Goal: Transaction & Acquisition: Purchase product/service

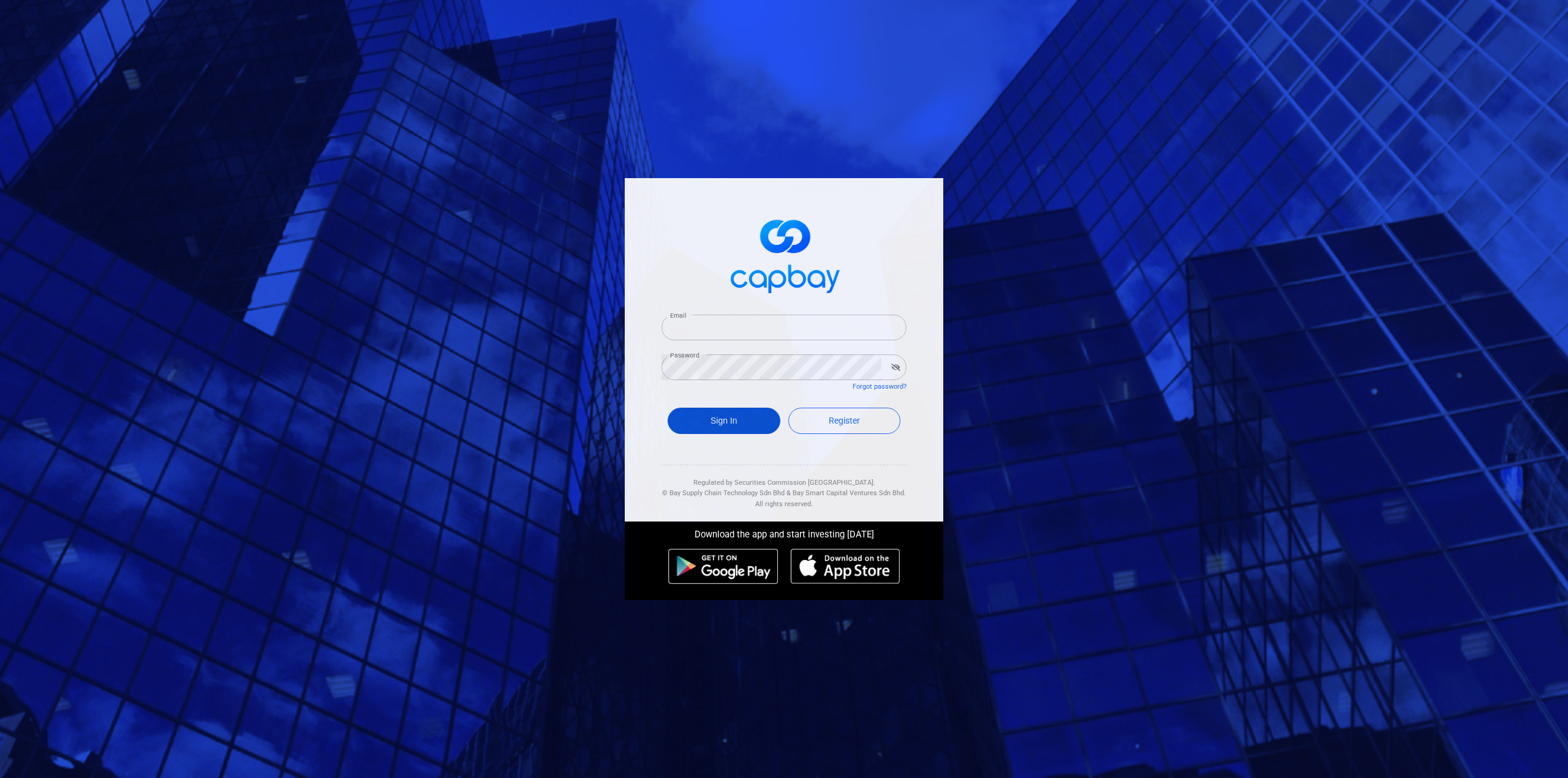
type input "[EMAIL_ADDRESS][DOMAIN_NAME]"
click at [740, 423] on button "Sign In" at bounding box center [724, 421] width 113 height 26
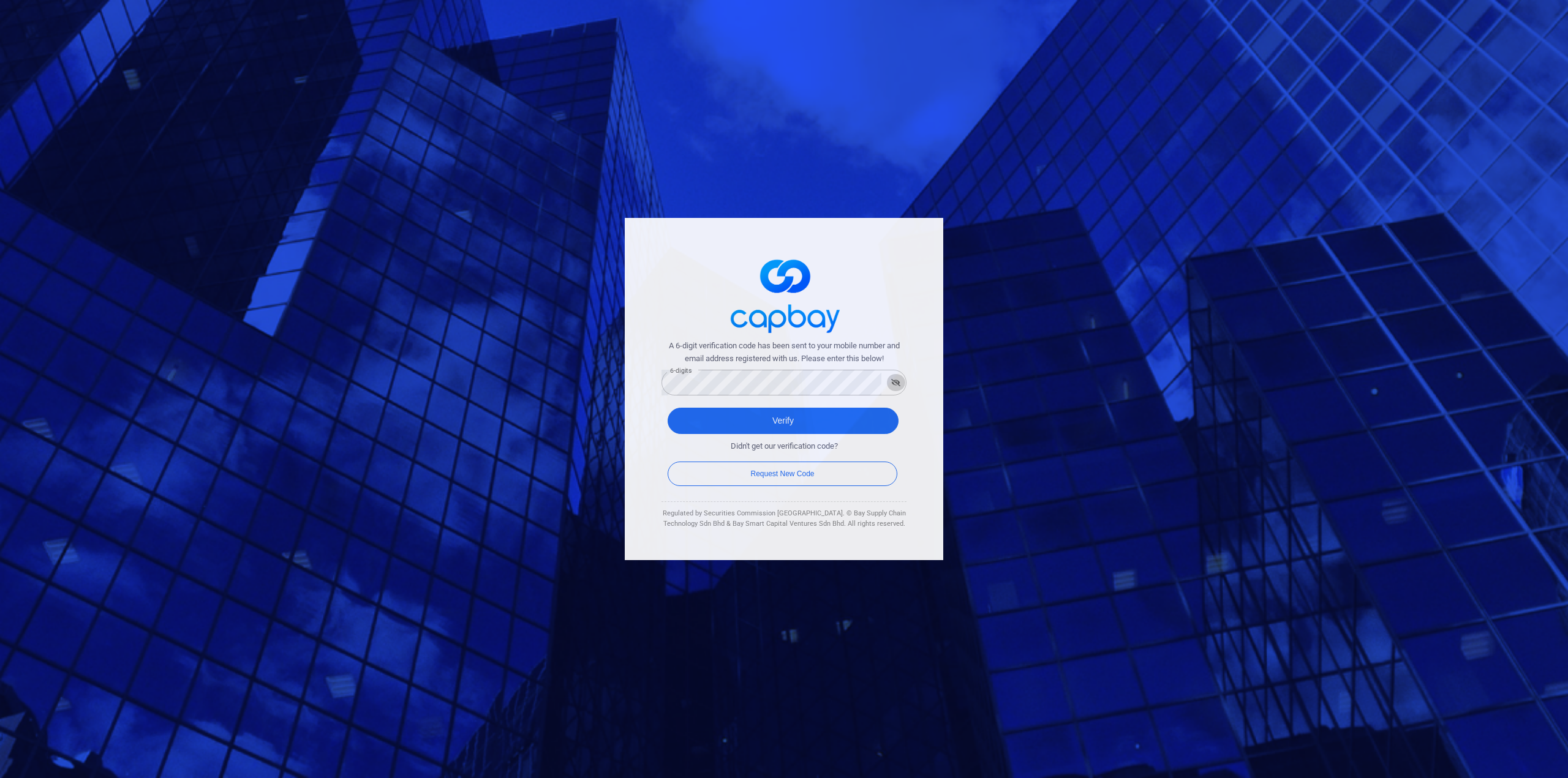
click at [895, 384] on icon "button" at bounding box center [895, 382] width 9 height 7
click at [797, 424] on button "Verify" at bounding box center [783, 421] width 231 height 26
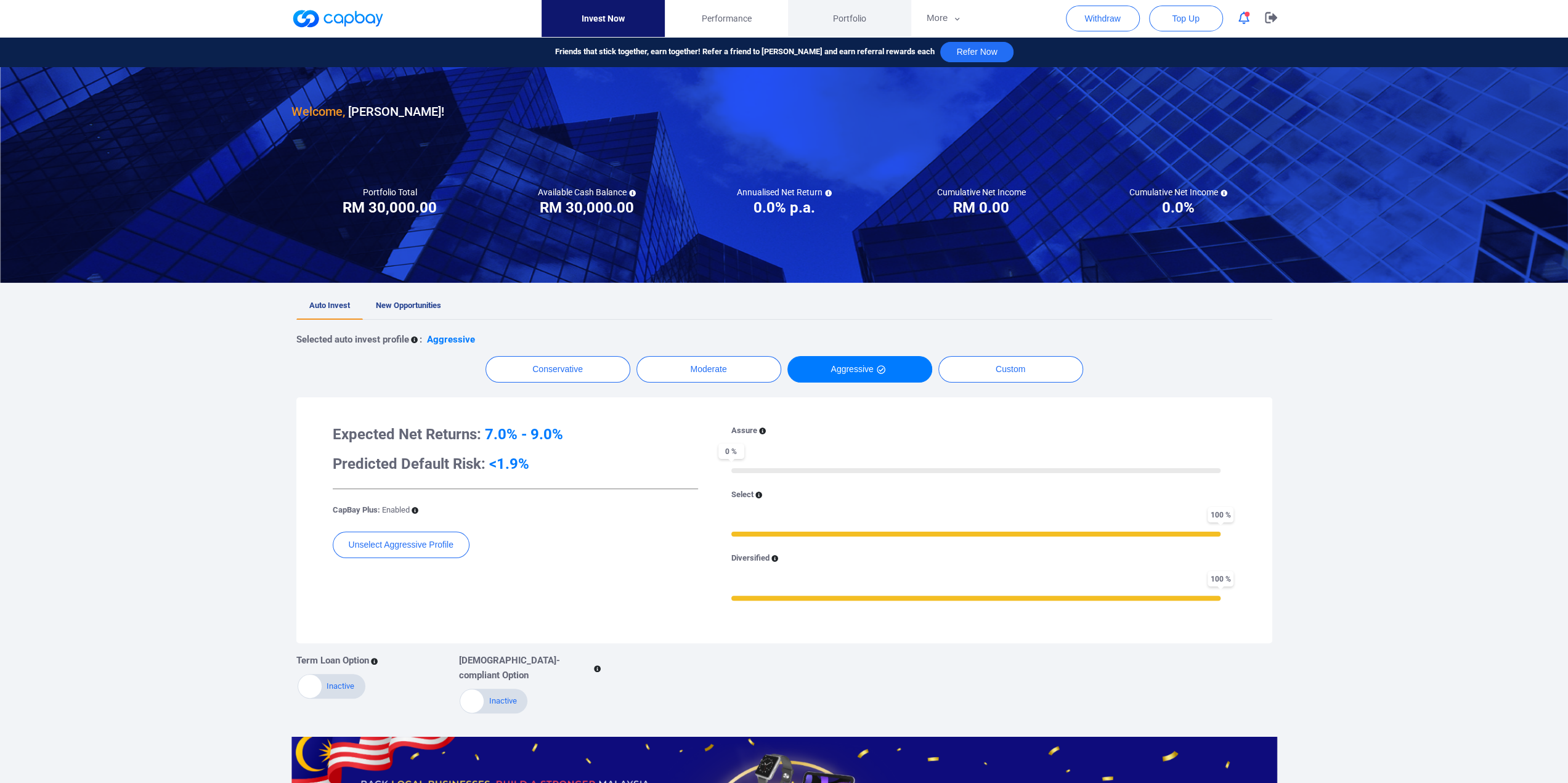
click at [856, 16] on span "Portfolio" at bounding box center [850, 18] width 33 height 13
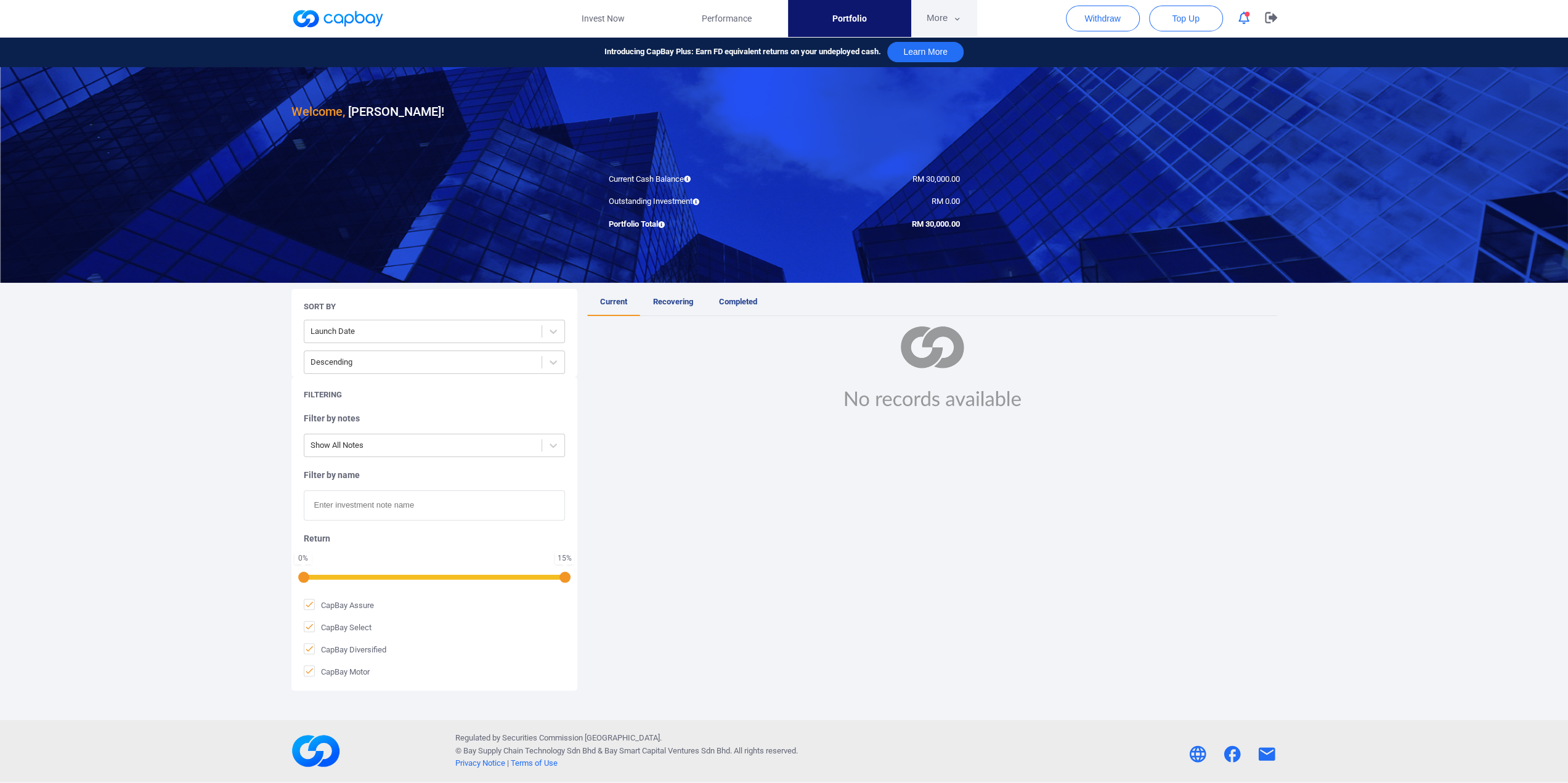
click at [946, 21] on button "More" at bounding box center [944, 18] width 66 height 37
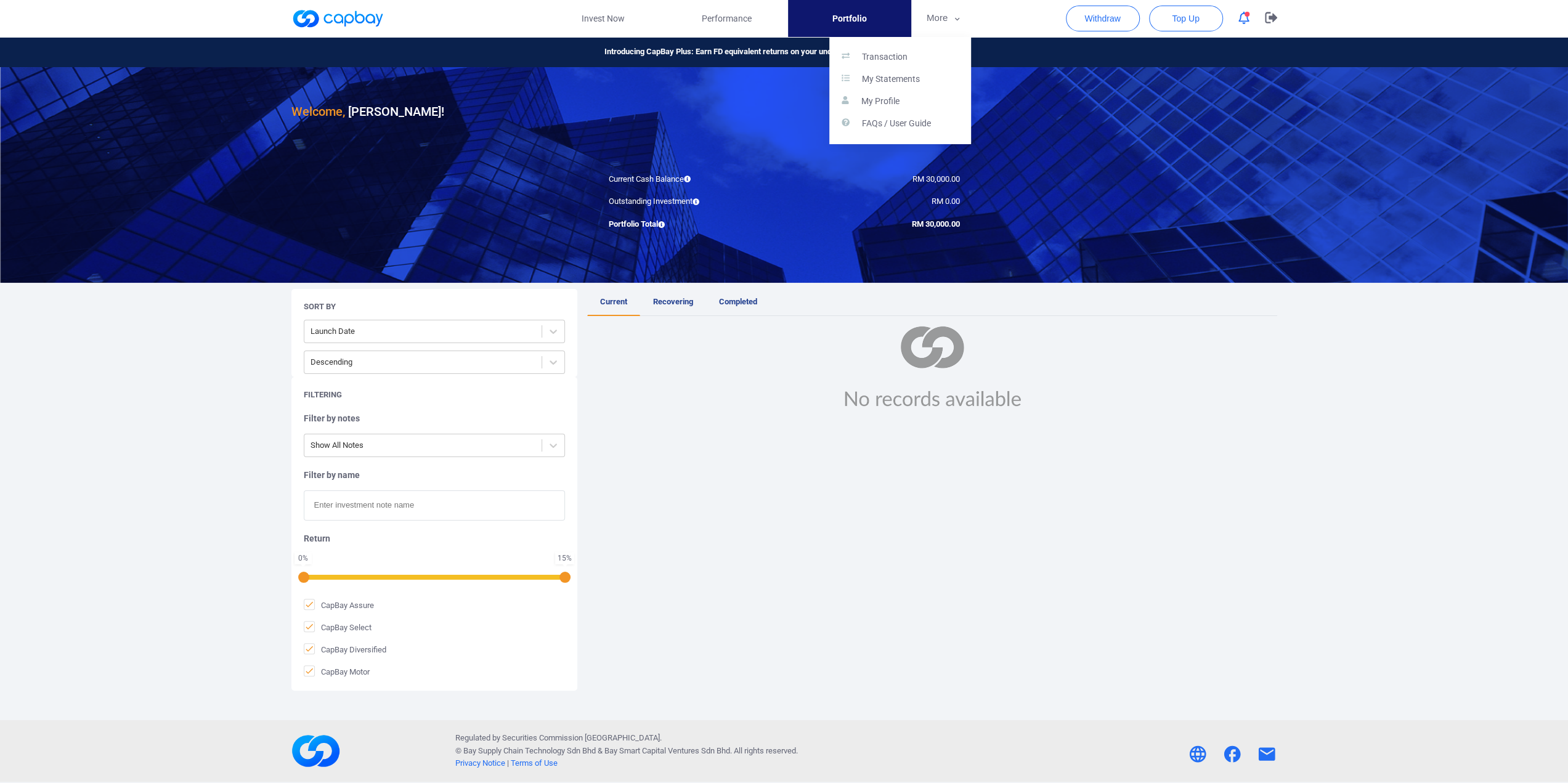
click at [737, 16] on button "button" at bounding box center [784, 392] width 1568 height 783
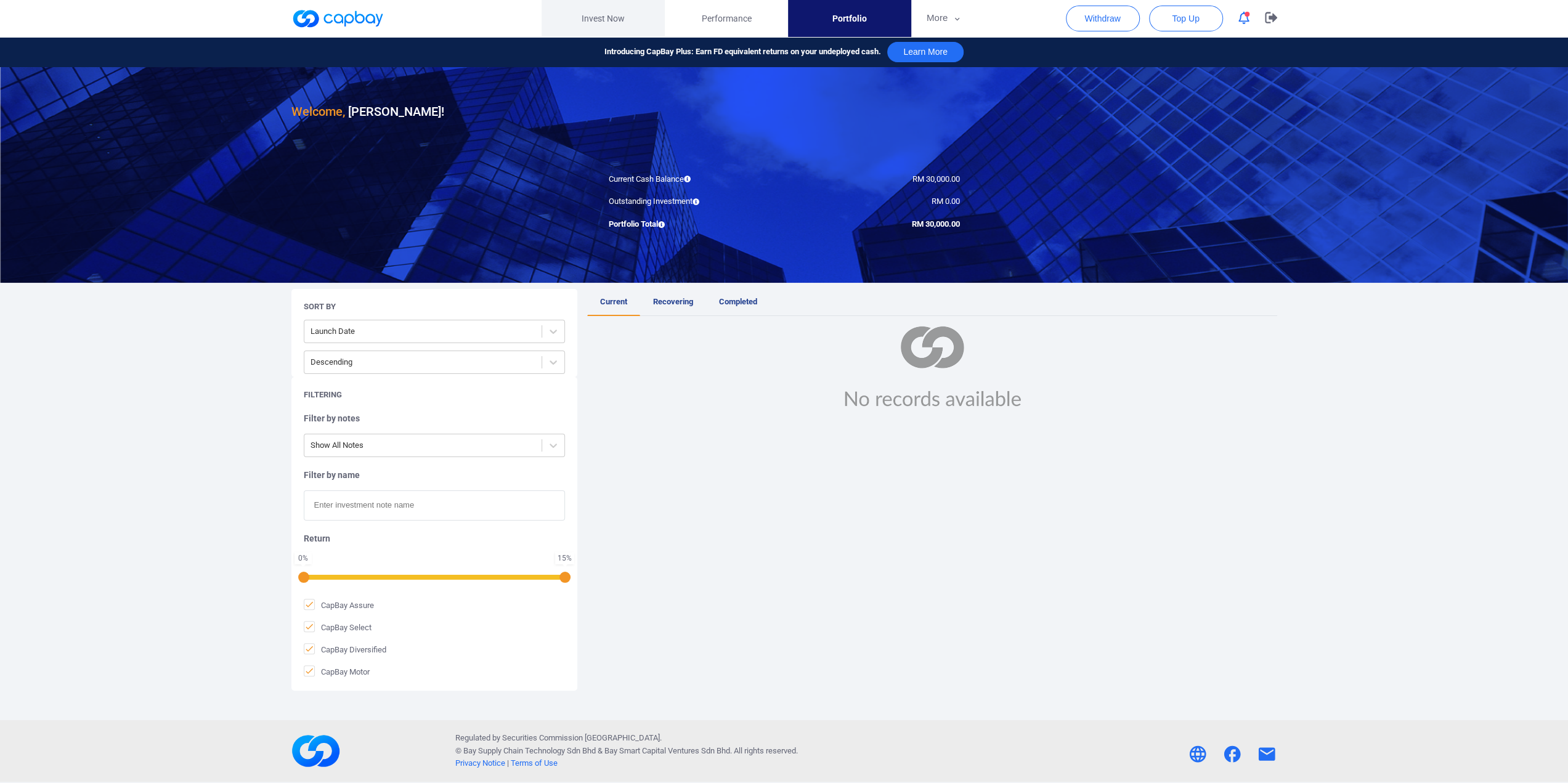
click at [621, 18] on link "Invest Now" at bounding box center [602, 18] width 123 height 37
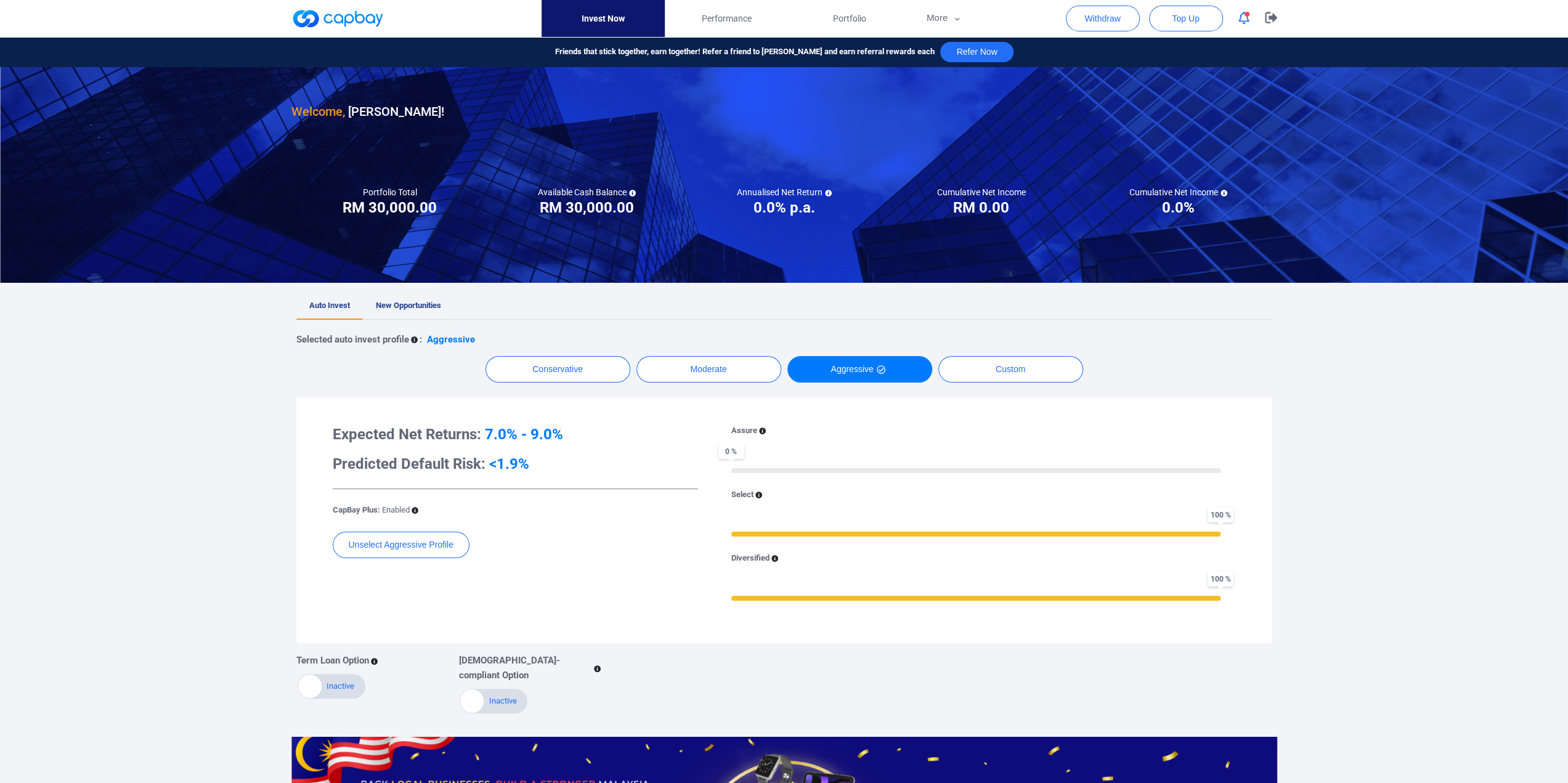
click at [396, 305] on span "New Opportunities" at bounding box center [408, 305] width 65 height 9
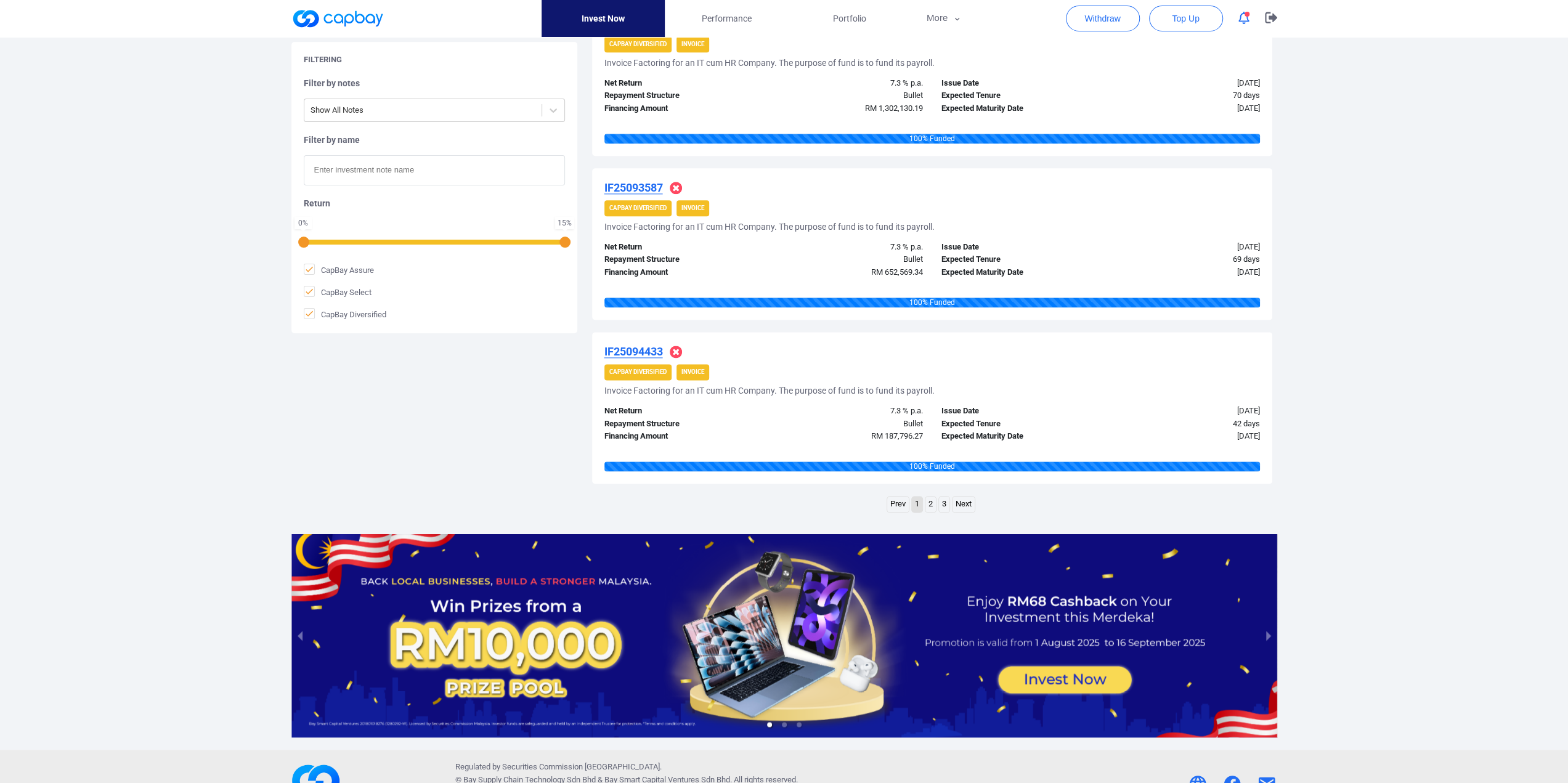
scroll to position [1469, 0]
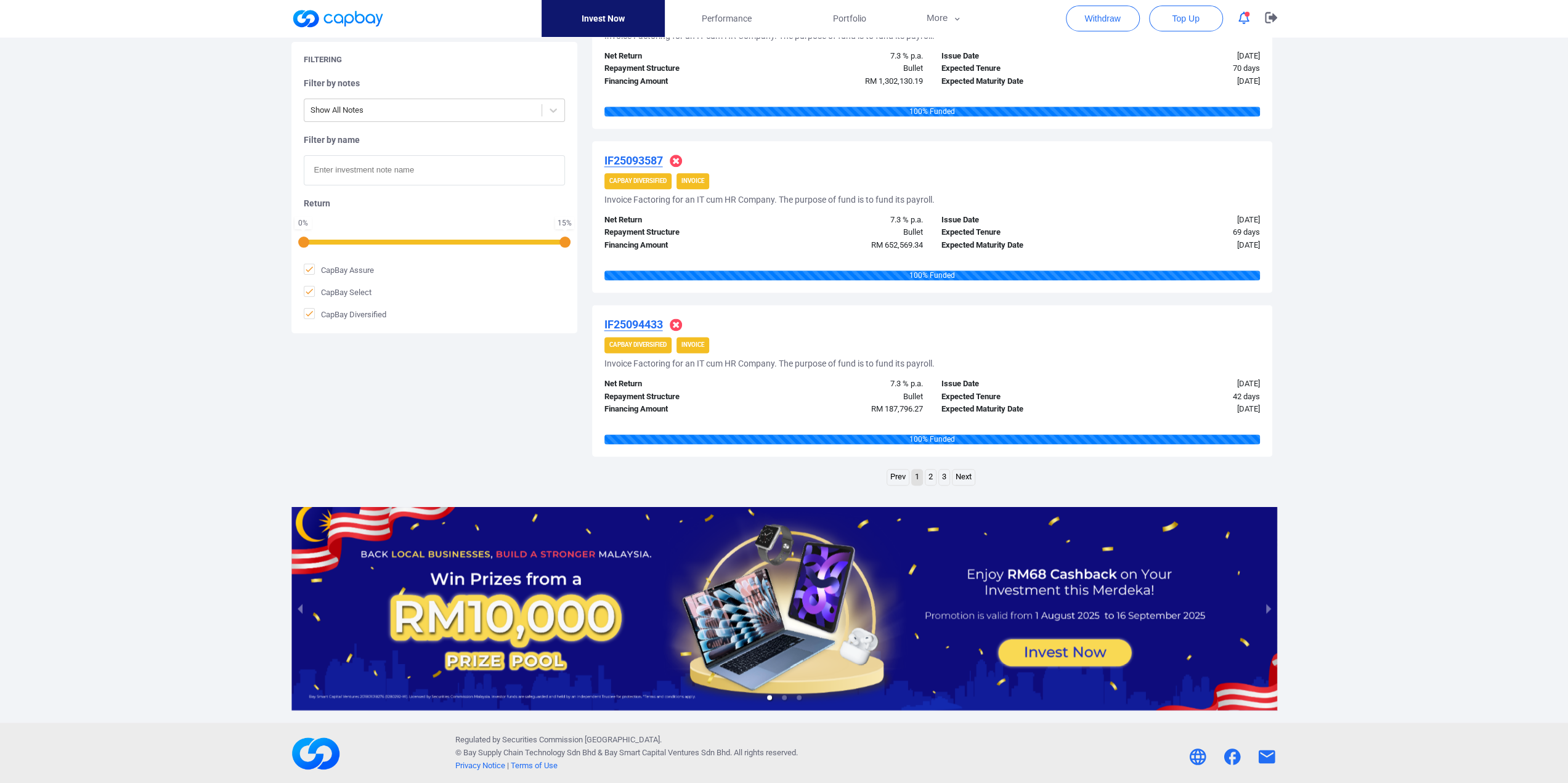
click at [930, 474] on link "2" at bounding box center [930, 477] width 11 height 16
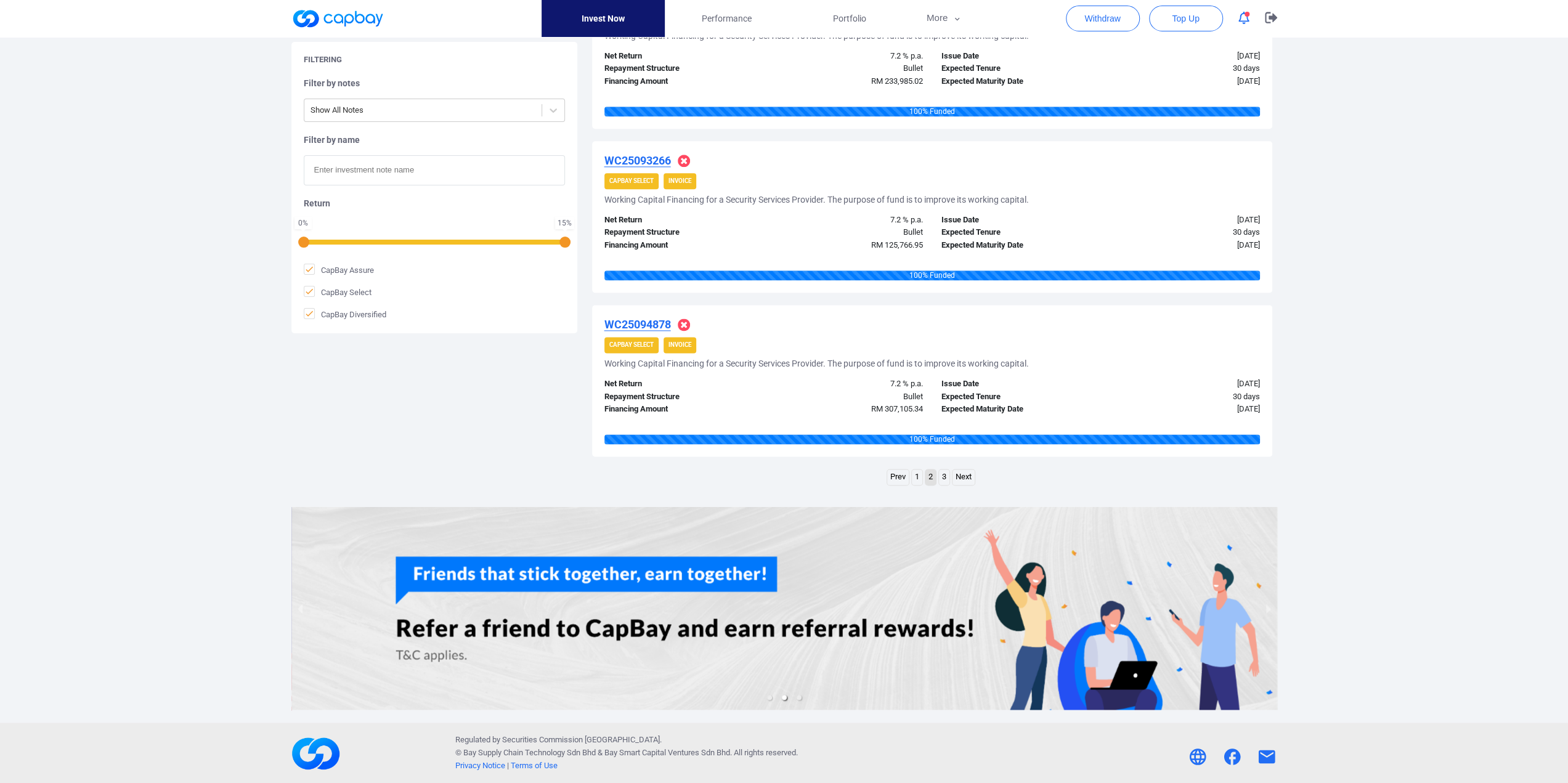
click at [947, 478] on link "3" at bounding box center [944, 477] width 11 height 16
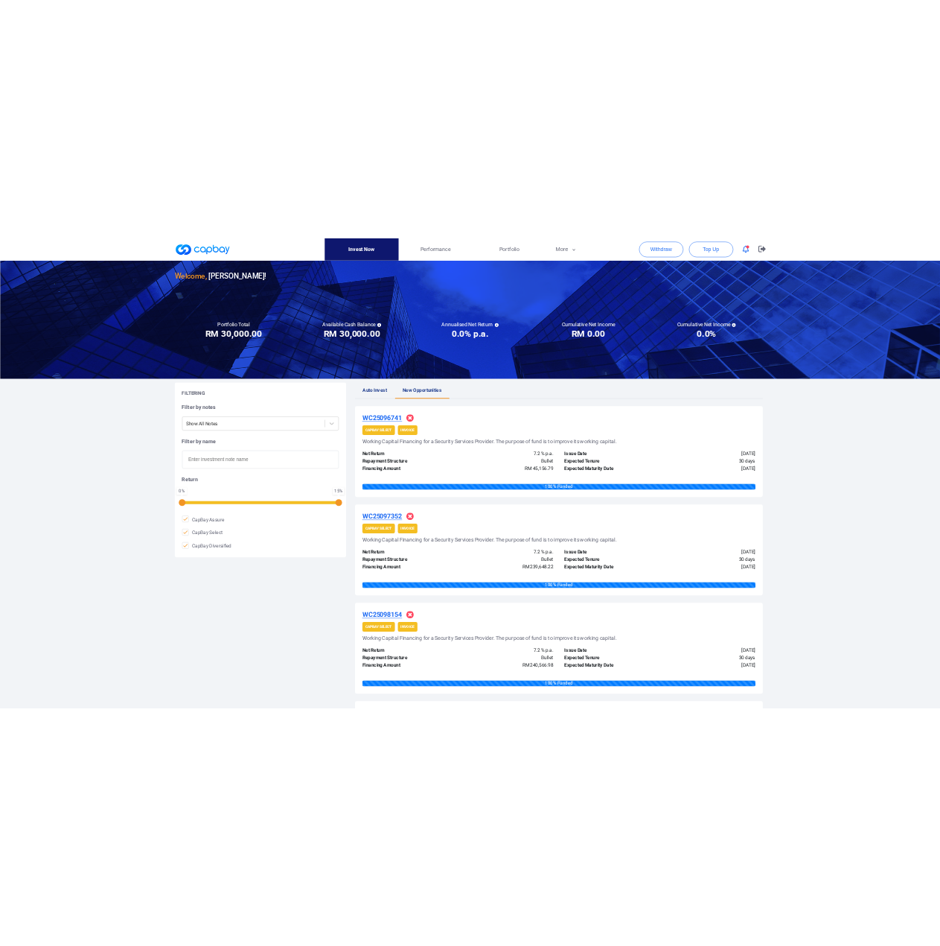
scroll to position [0, 0]
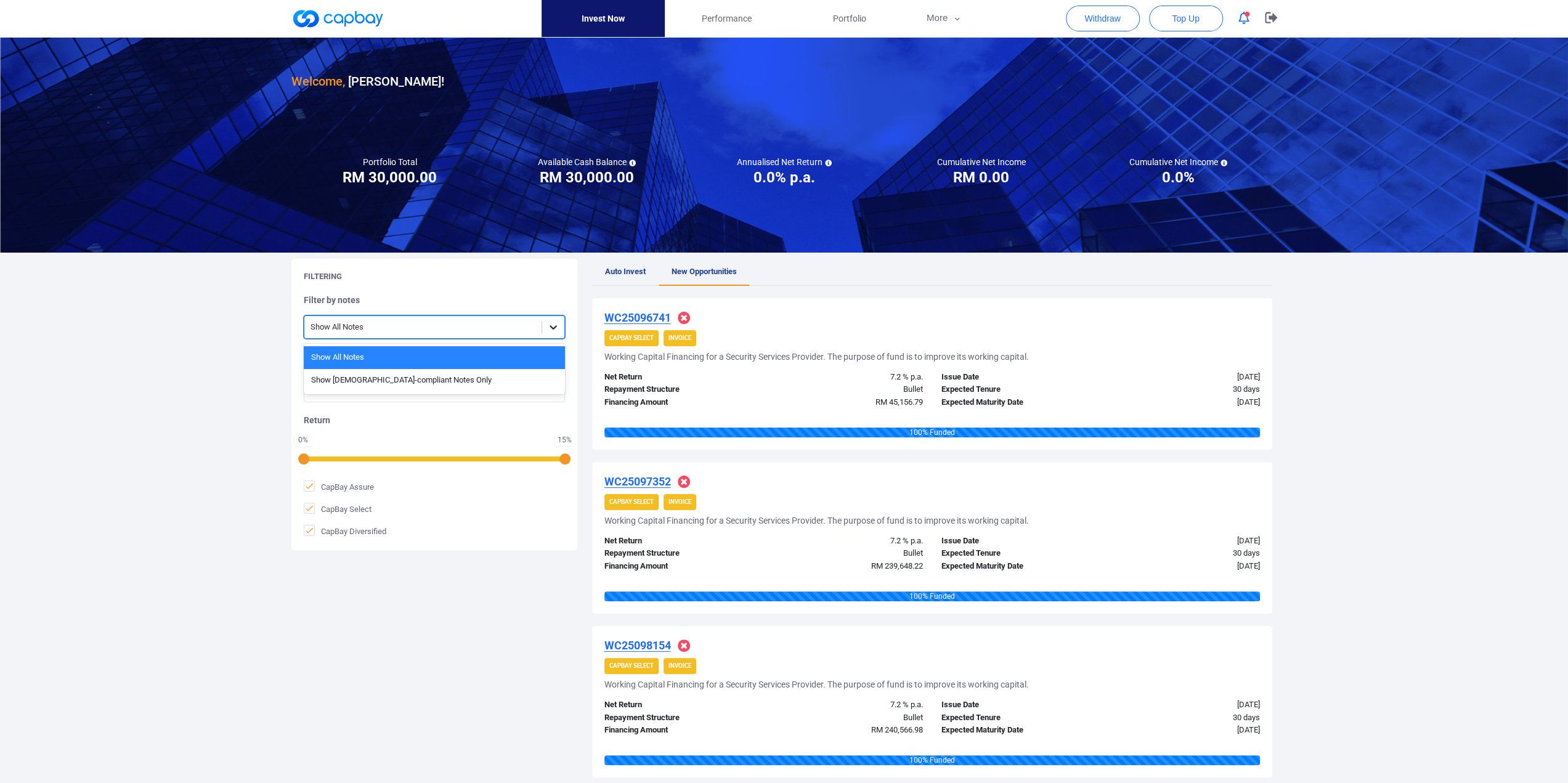
click at [549, 334] on div at bounding box center [553, 327] width 22 height 22
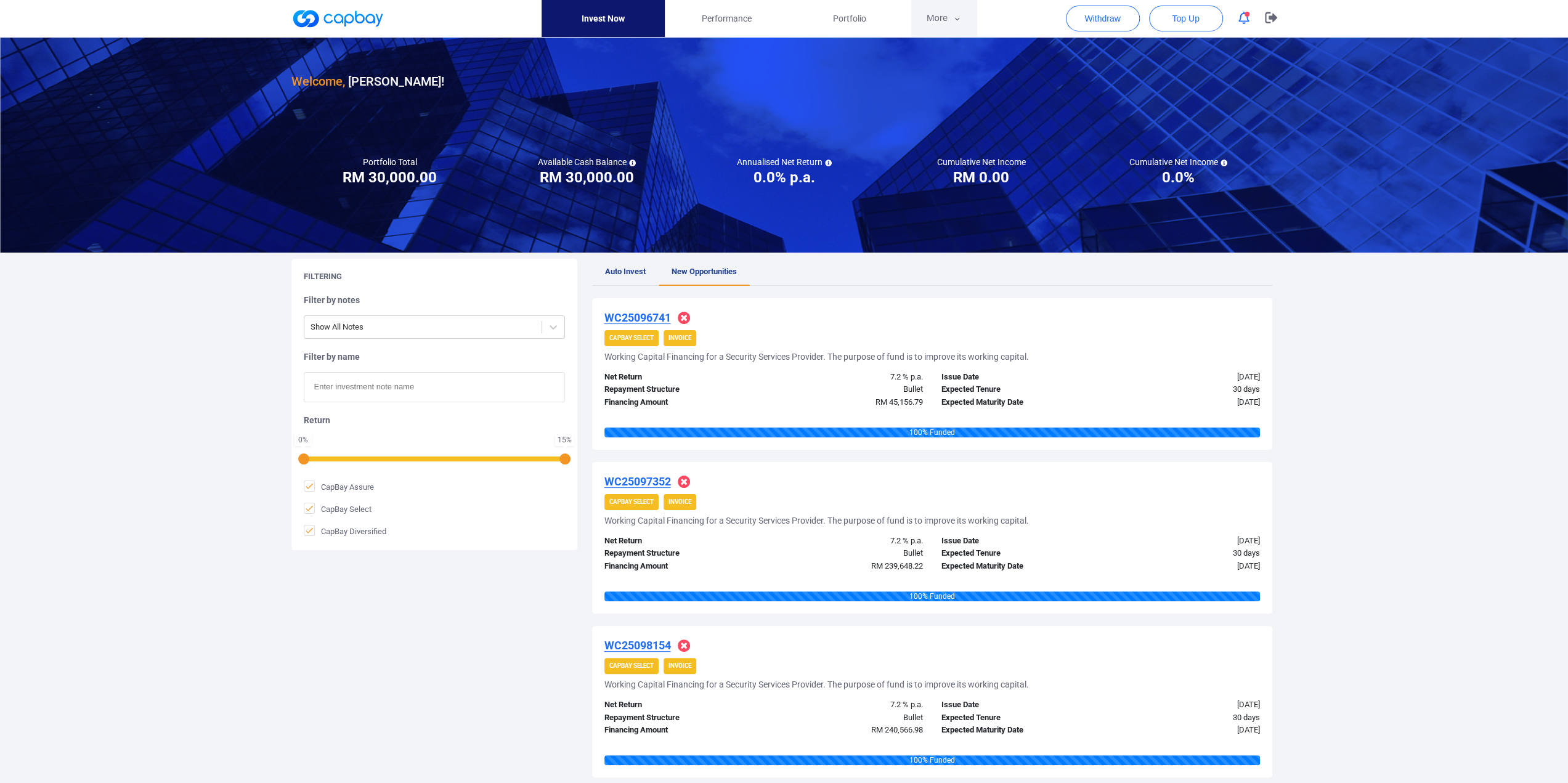
click at [951, 18] on button "More" at bounding box center [944, 18] width 66 height 37
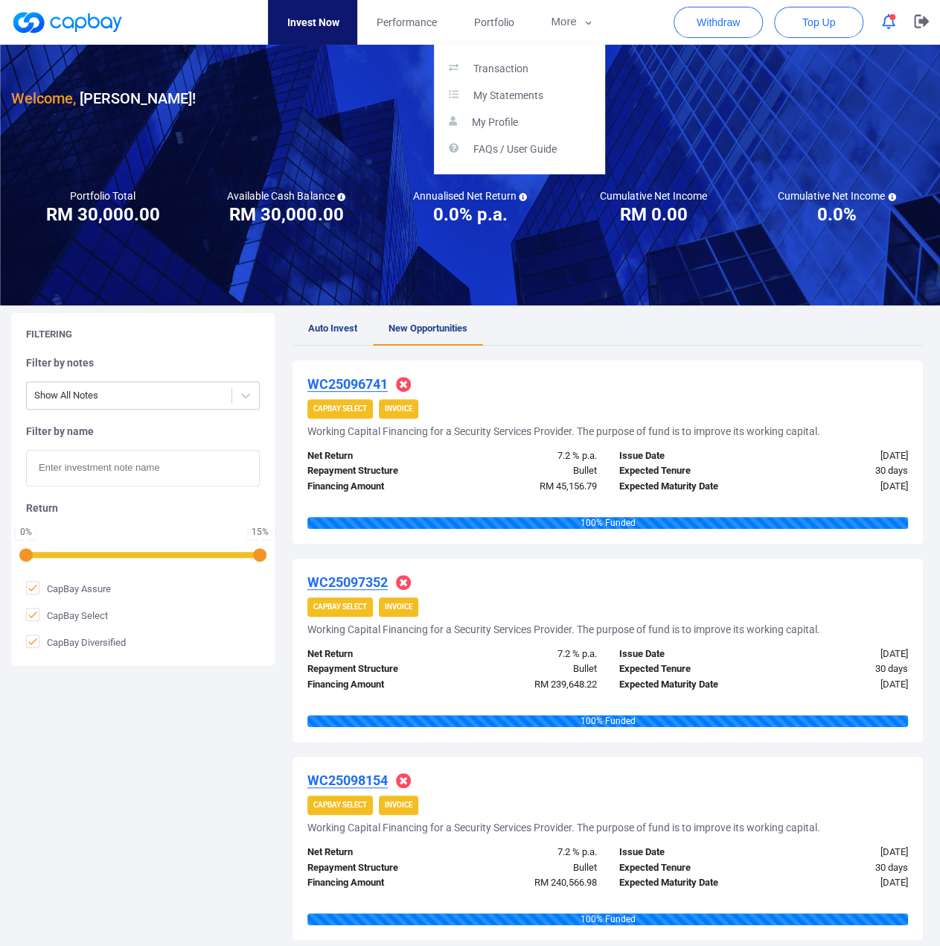
click at [122, 99] on button "button" at bounding box center [470, 473] width 940 height 946
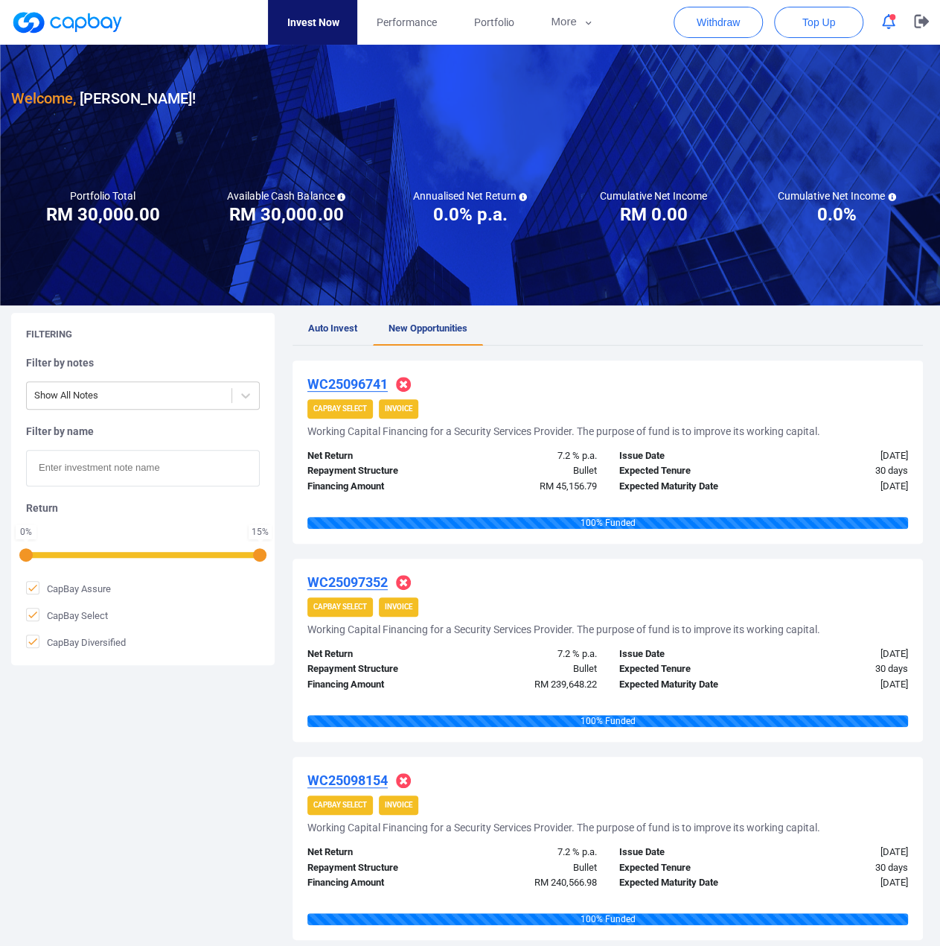
click at [122, 99] on h3 "Welcome, [PERSON_NAME] !" at bounding box center [103, 98] width 185 height 24
click at [55, 25] on link at bounding box center [67, 22] width 112 height 24
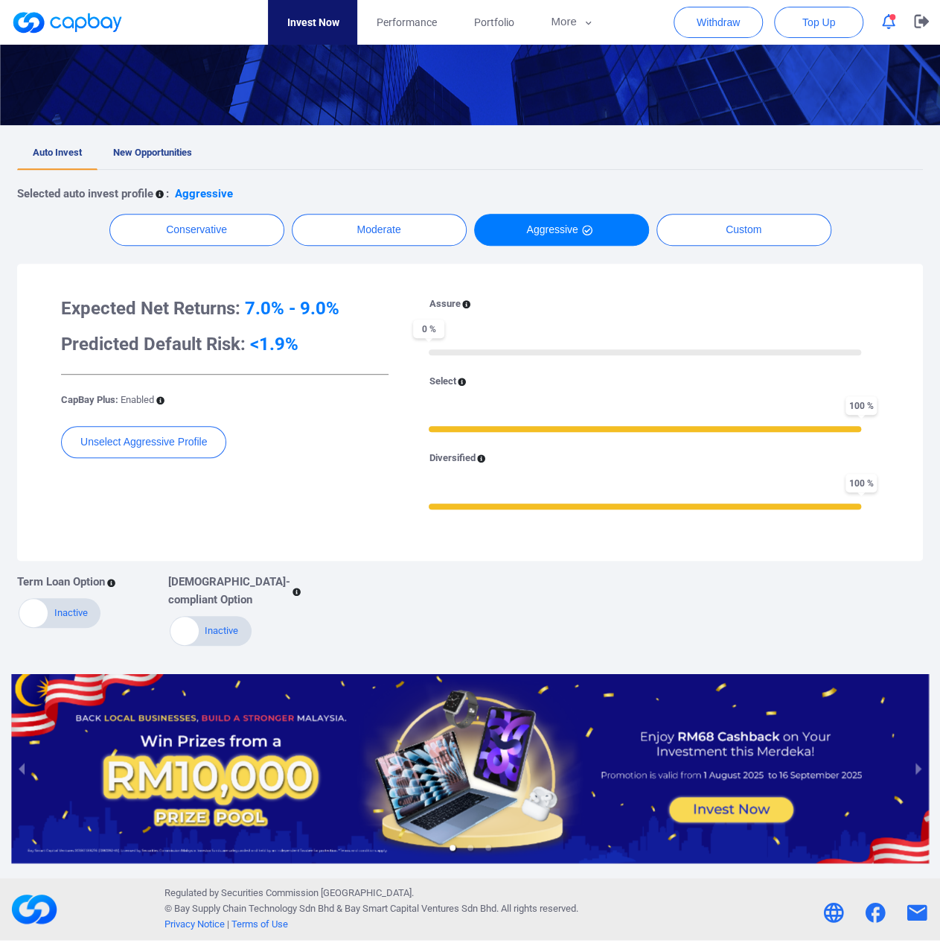
scroll to position [224, 0]
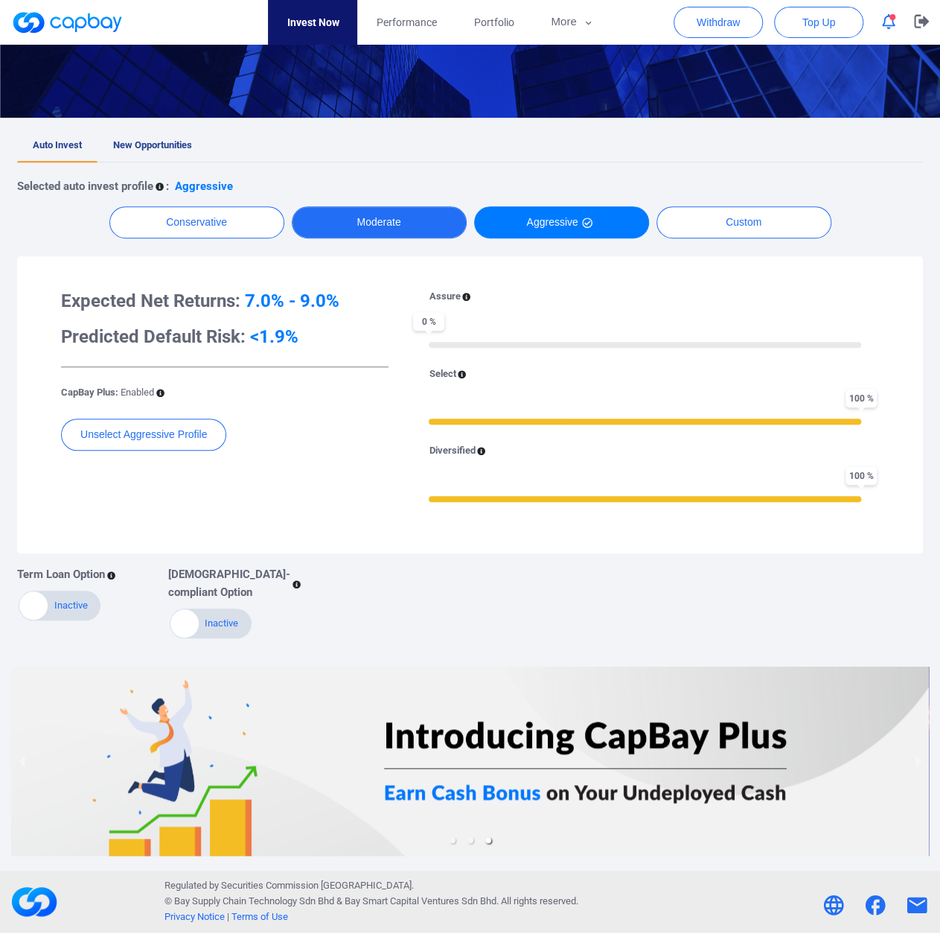
click at [366, 227] on button "Moderate" at bounding box center [379, 222] width 175 height 32
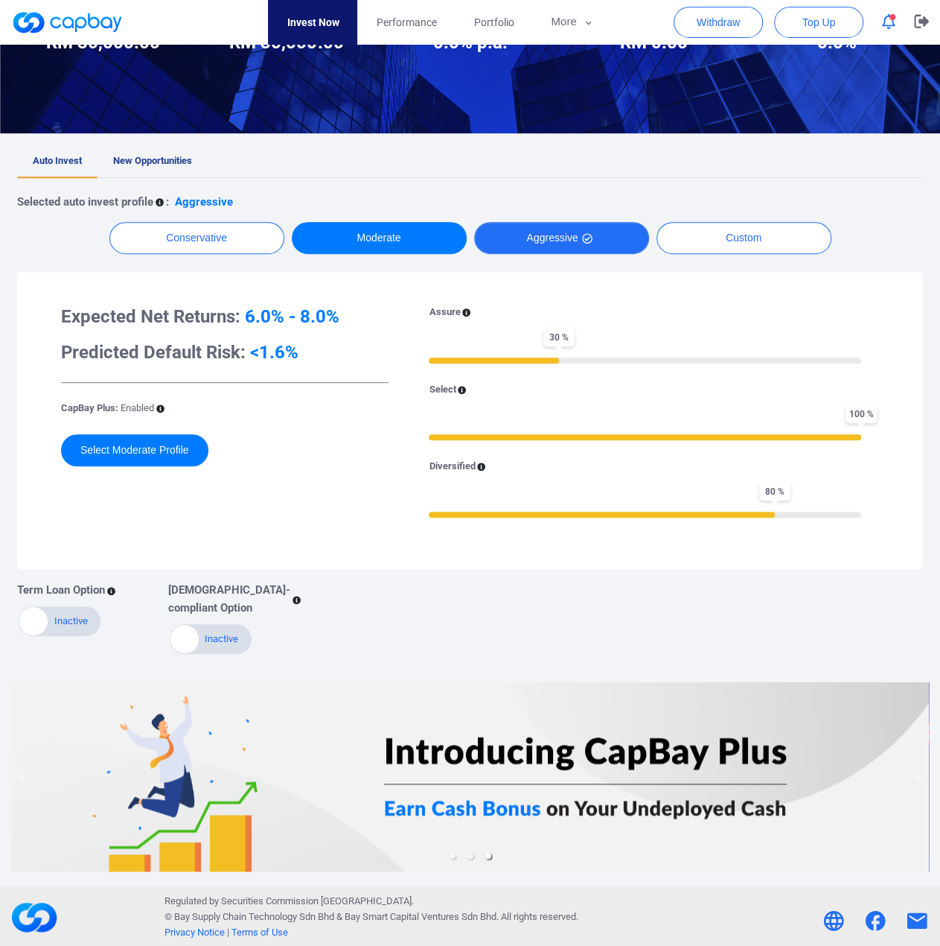
click at [552, 242] on button "Aggressive" at bounding box center [561, 238] width 175 height 32
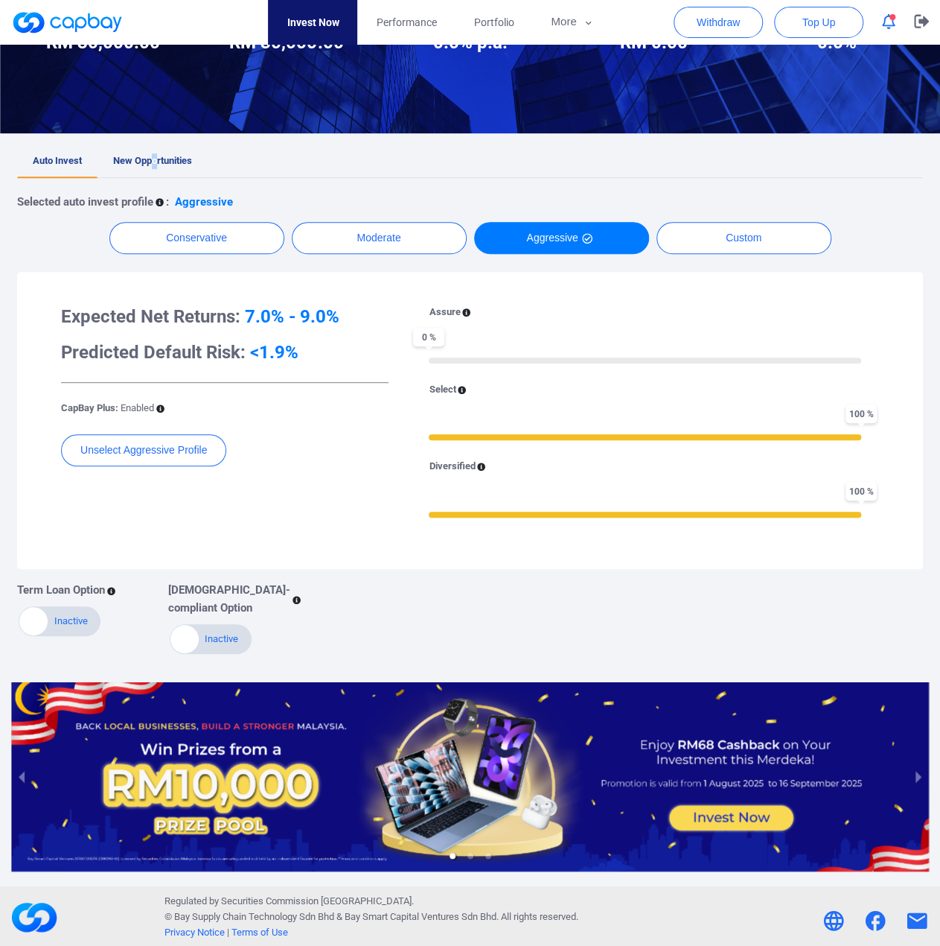
click at [157, 165] on span "New Opportunities" at bounding box center [152, 160] width 79 height 11
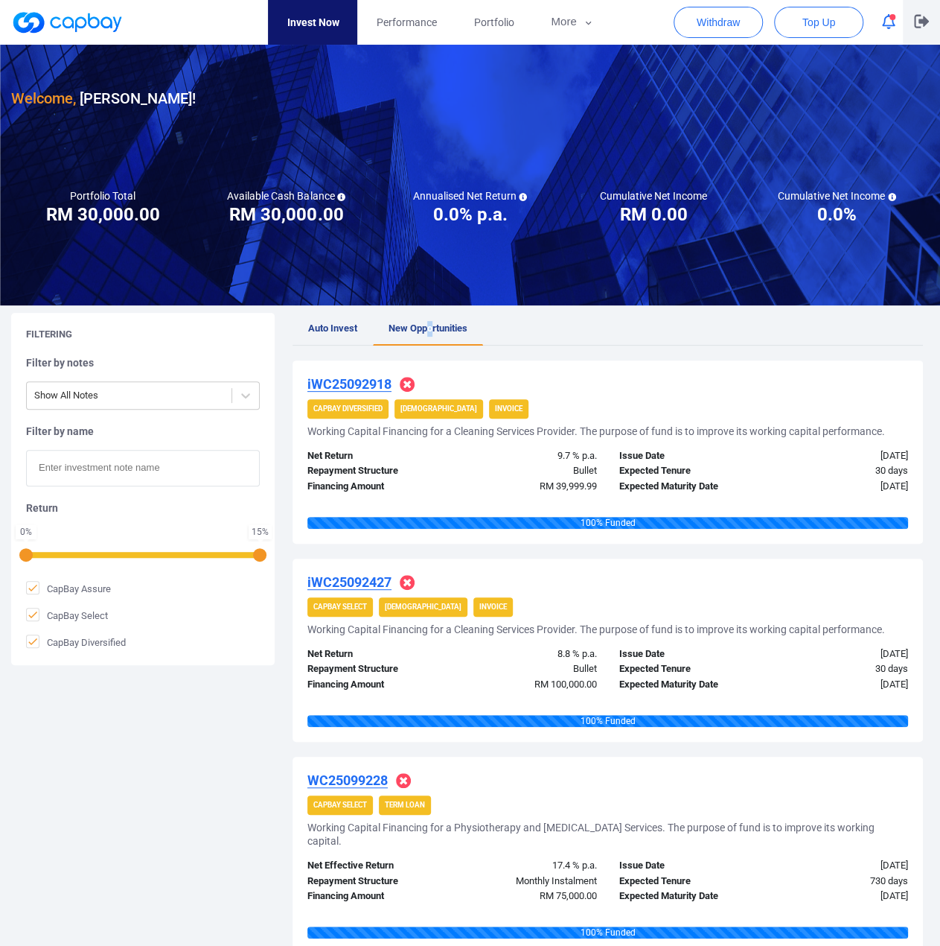
click at [926, 25] on icon "button" at bounding box center [921, 21] width 15 height 13
